Goal: Navigation & Orientation: Find specific page/section

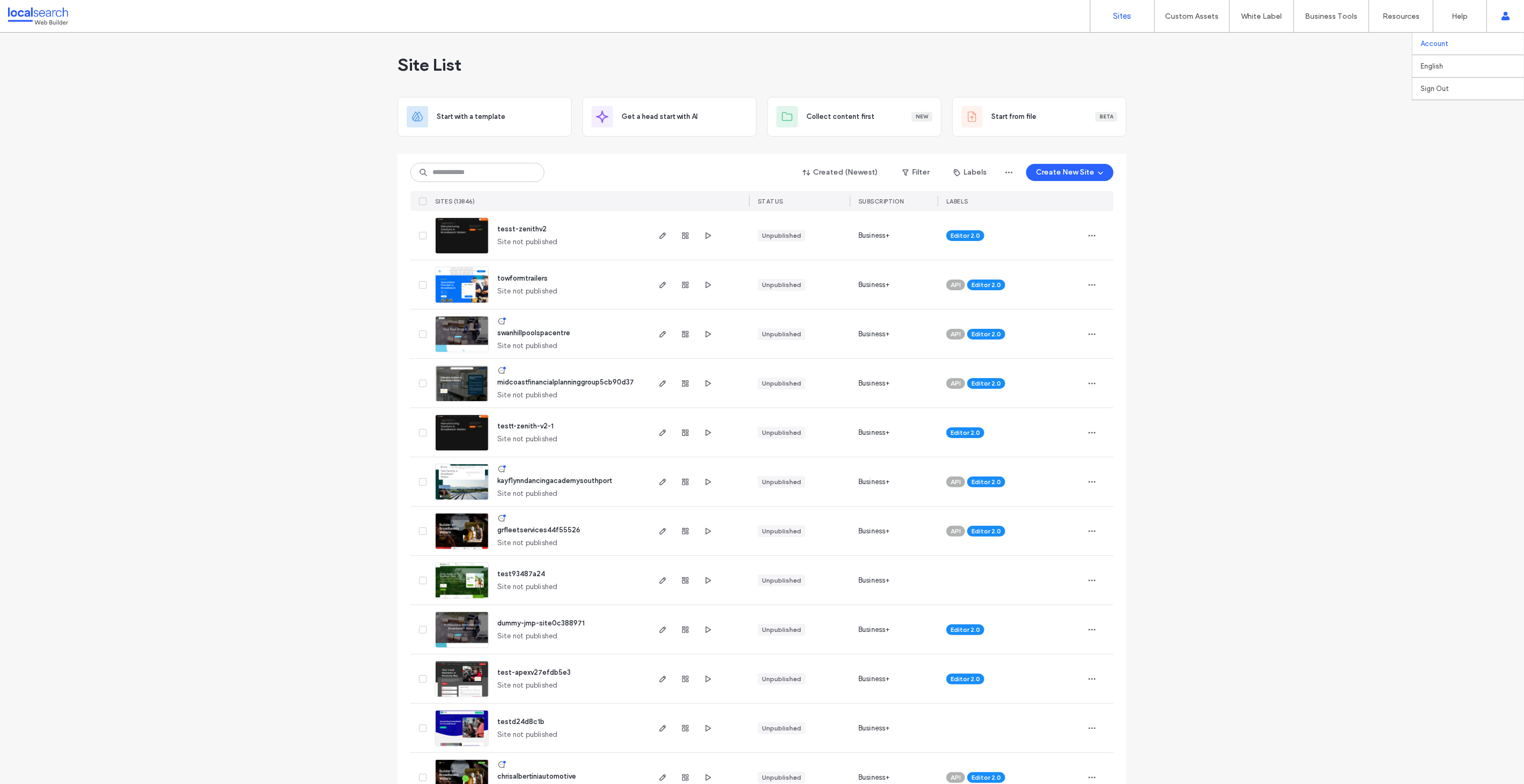
click at [1441, 50] on link "Account" at bounding box center [1472, 43] width 103 height 22
click at [1007, 174] on icon "button" at bounding box center [1009, 172] width 9 height 9
click at [531, 77] on div "Site List" at bounding box center [762, 65] width 728 height 64
